Goal: Information Seeking & Learning: Learn about a topic

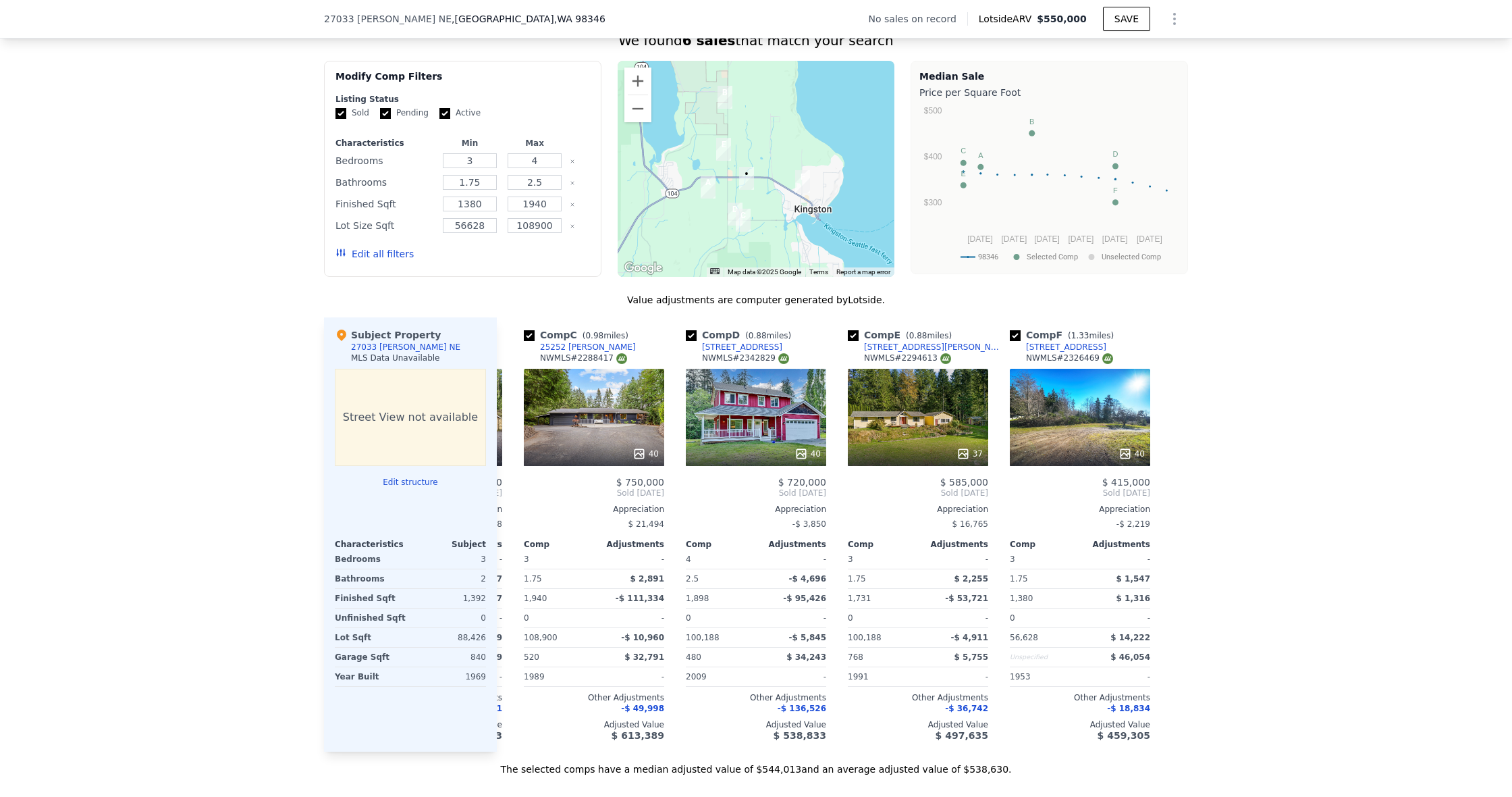
scroll to position [0, 313]
click at [1125, 451] on icon at bounding box center [1125, 454] width 14 height 14
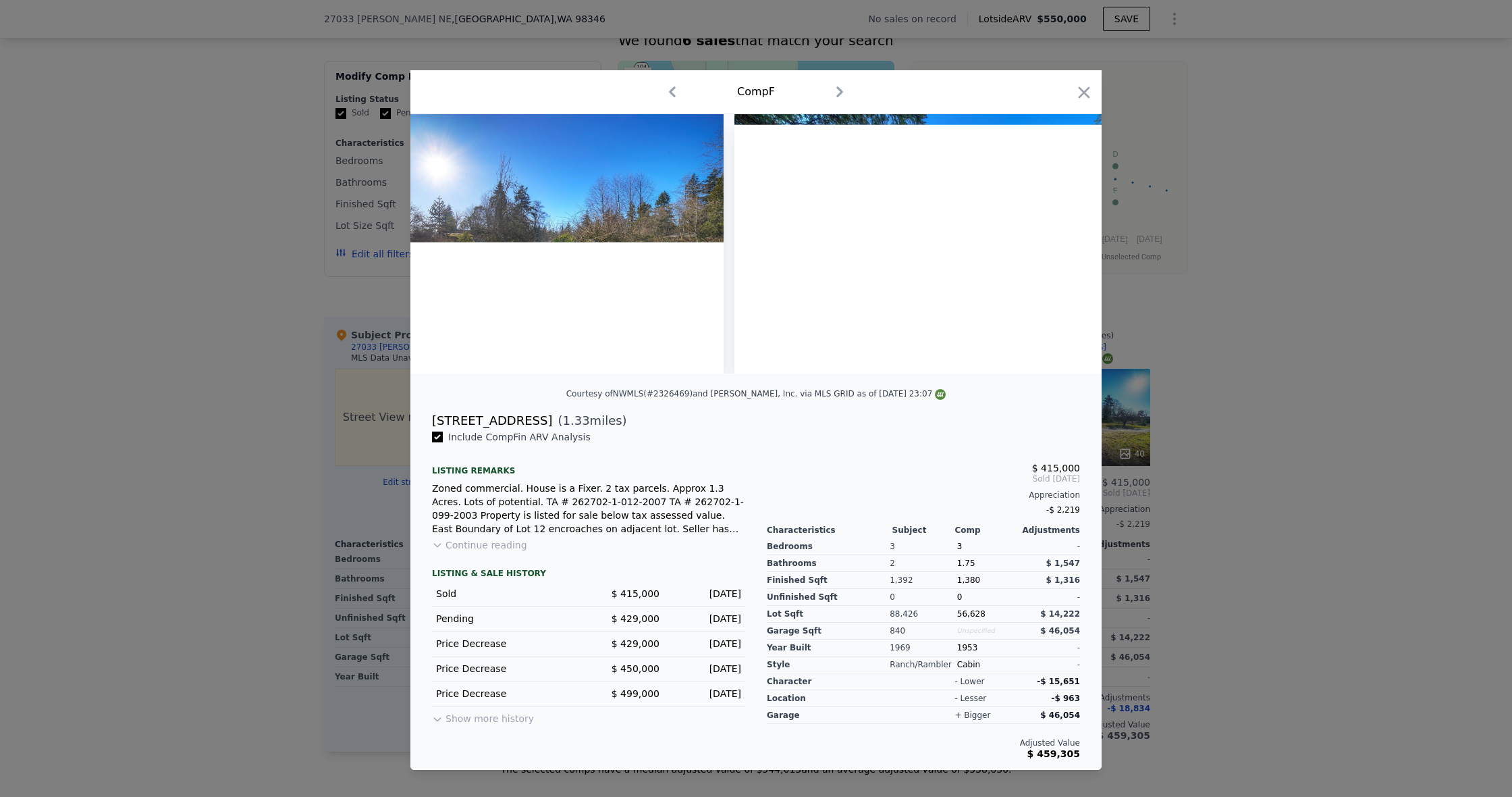
scroll to position [0, 11083]
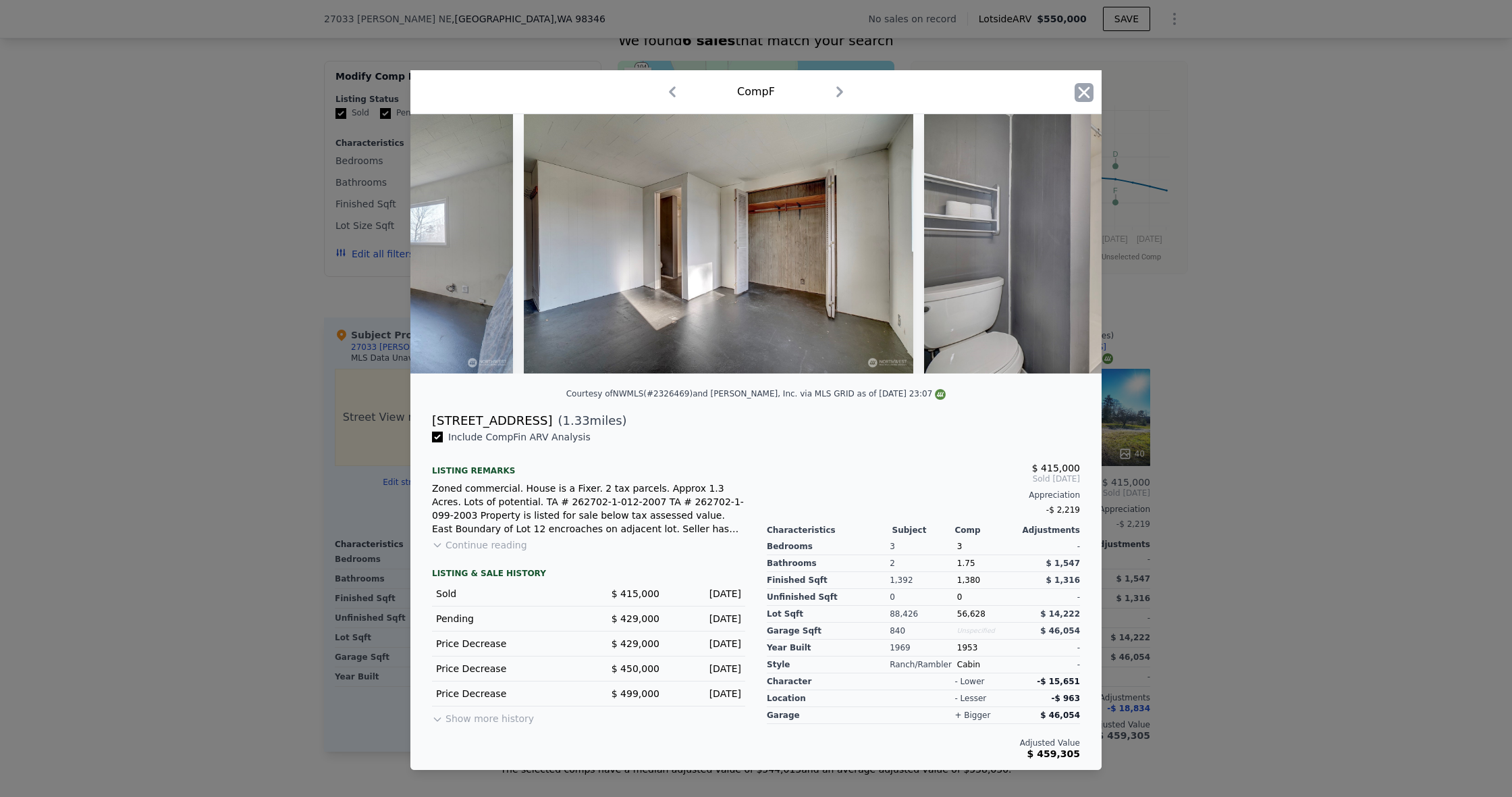
click at [1080, 87] on icon "button" at bounding box center [1084, 92] width 19 height 19
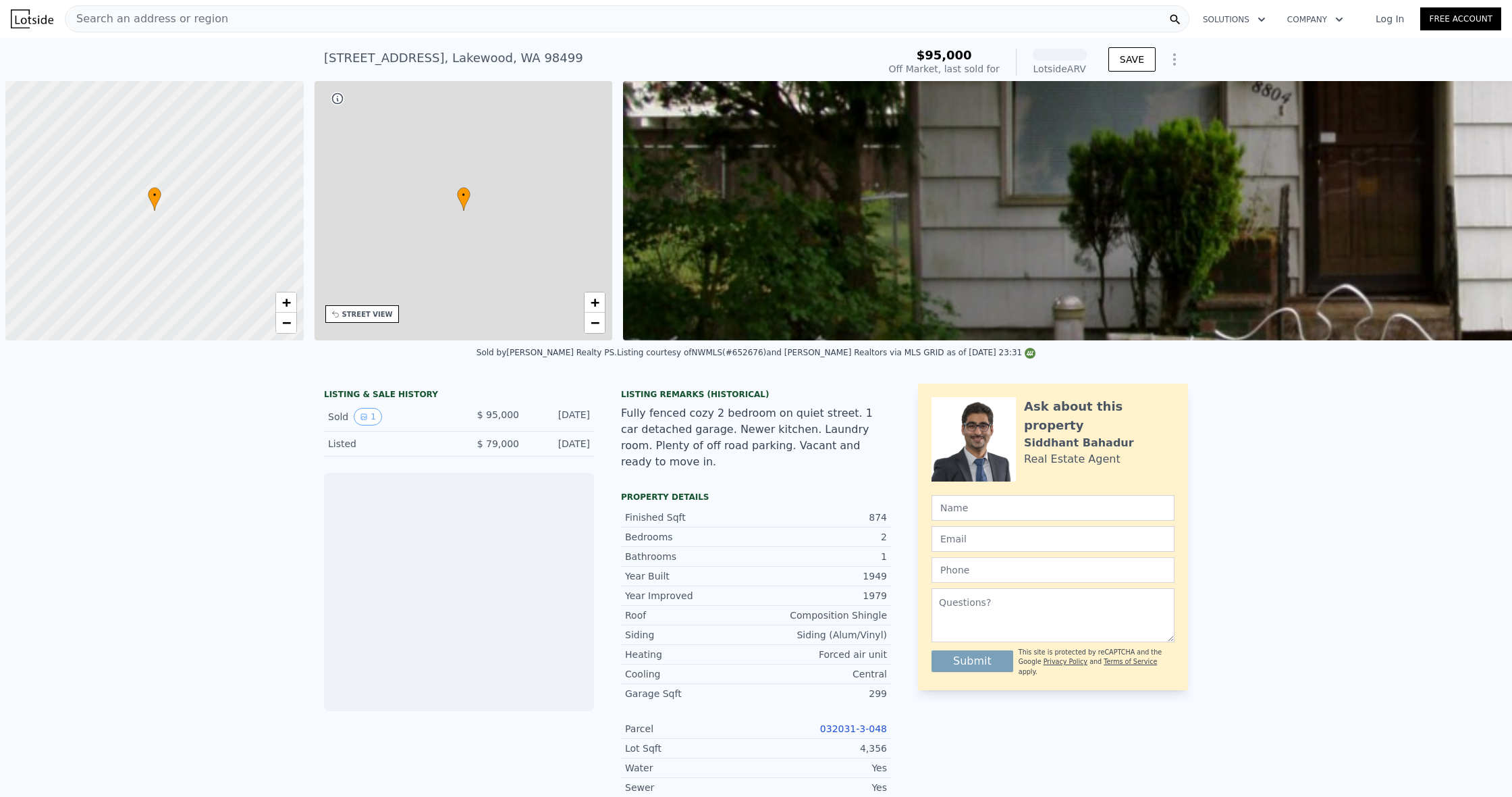
scroll to position [0, 5]
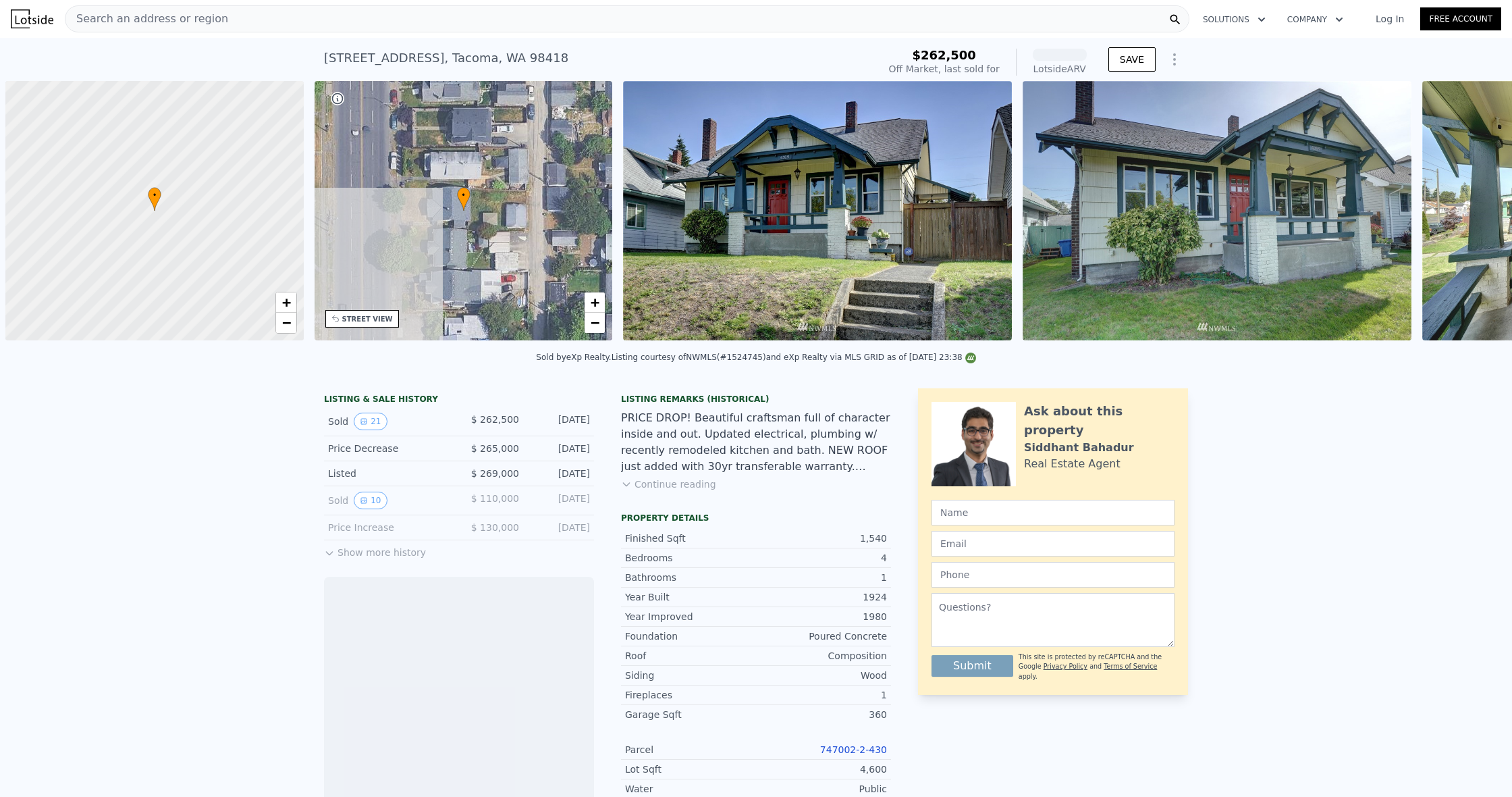
scroll to position [0, 5]
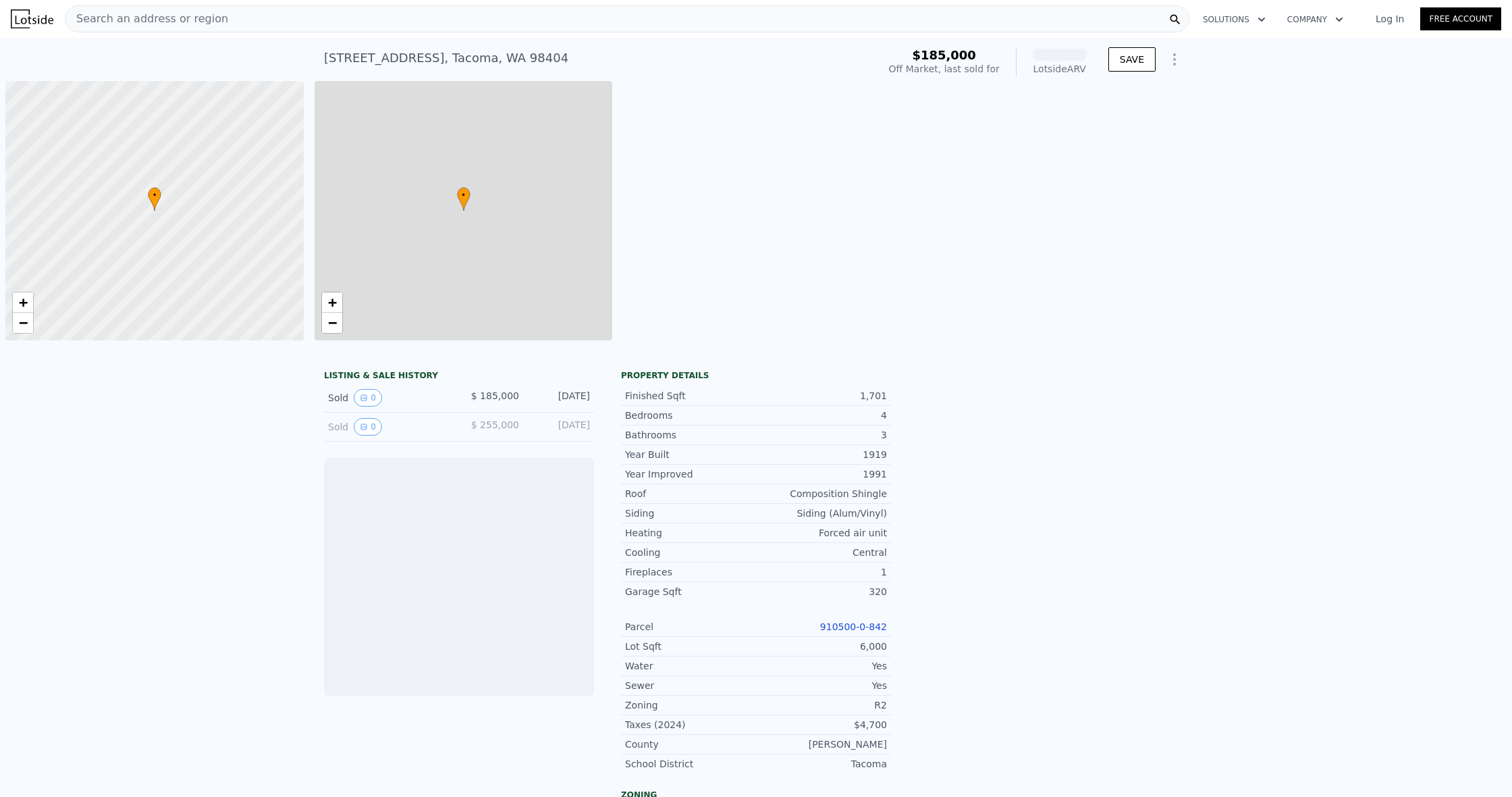
scroll to position [0, 5]
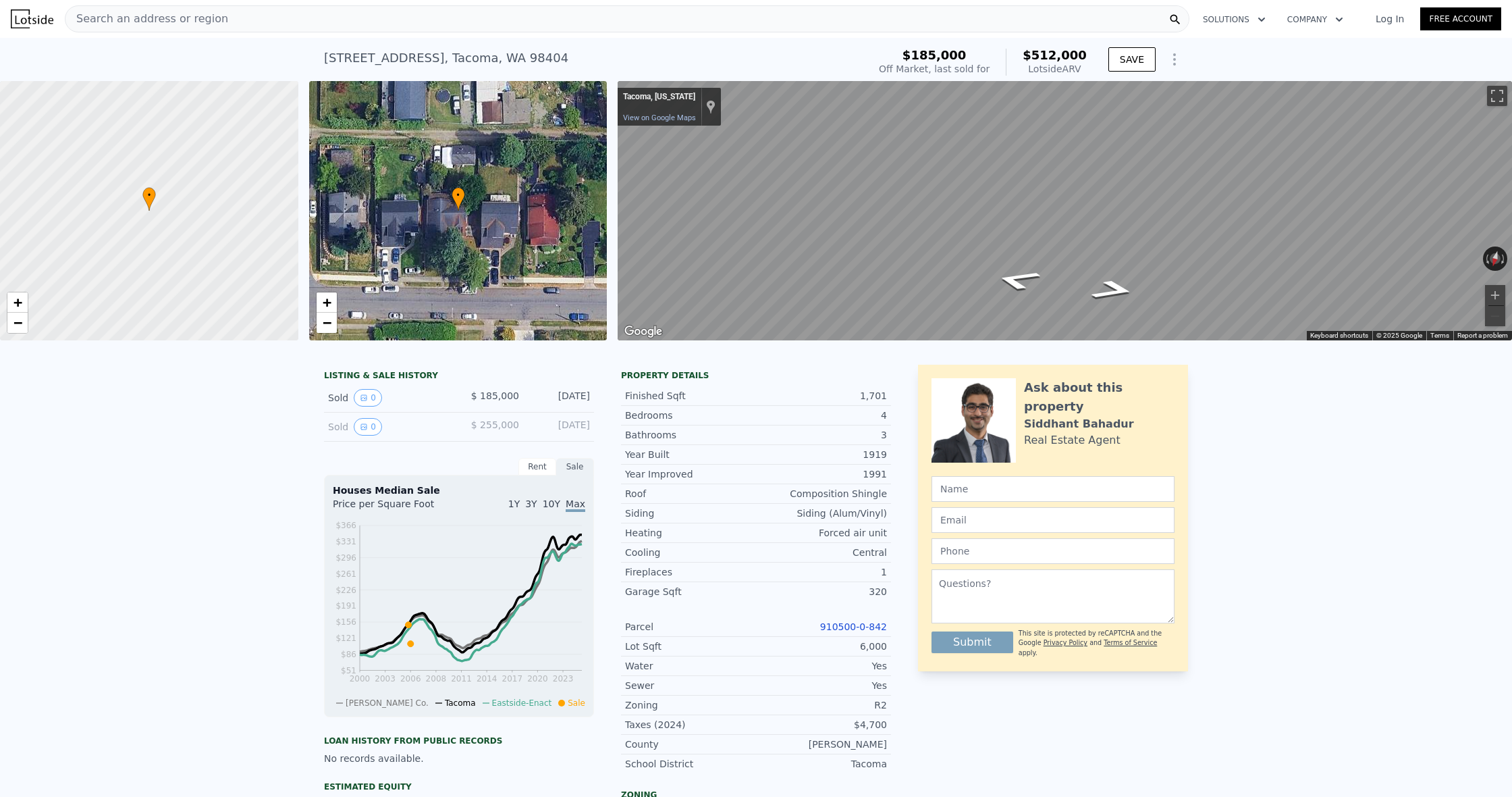
click at [437, 307] on div "• + −" at bounding box center [459, 210] width 299 height 260
click at [333, 321] on link "−" at bounding box center [327, 322] width 20 height 20
